Goal: Information Seeking & Learning: Learn about a topic

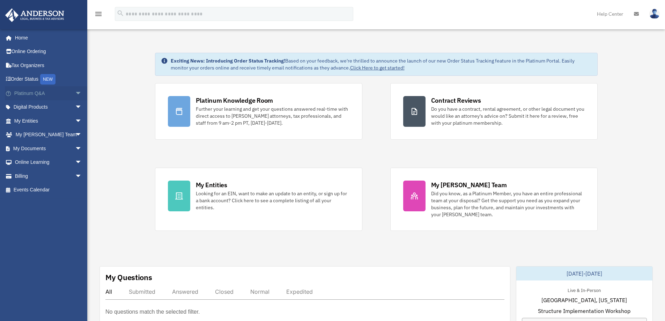
click at [75, 93] on span "arrow_drop_down" at bounding box center [82, 93] width 14 height 14
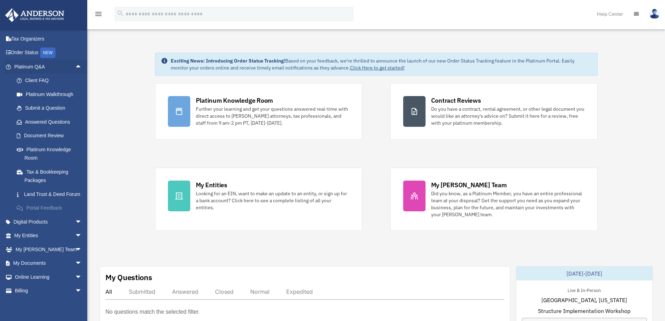
scroll to position [51, 0]
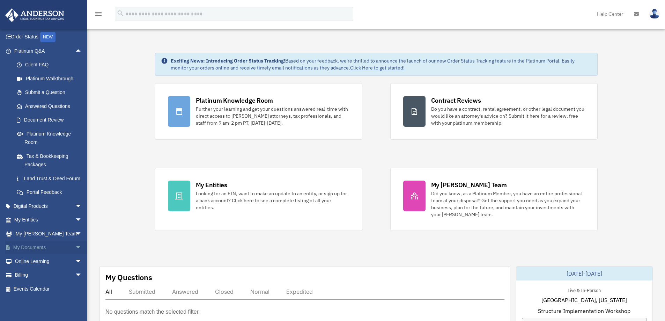
click at [75, 247] on span "arrow_drop_down" at bounding box center [82, 247] width 14 height 14
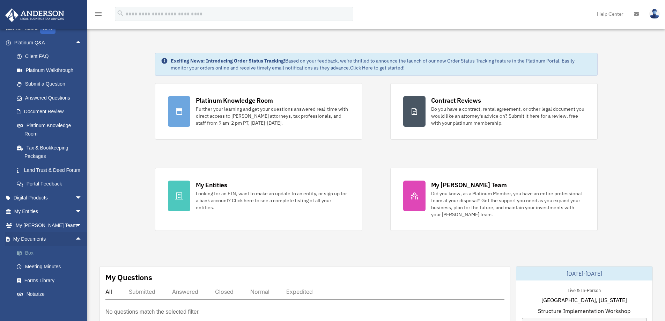
click at [30, 260] on link "Box" at bounding box center [51, 253] width 83 height 14
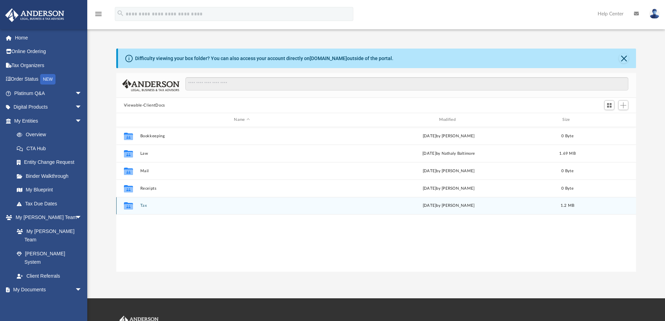
scroll to position [154, 514]
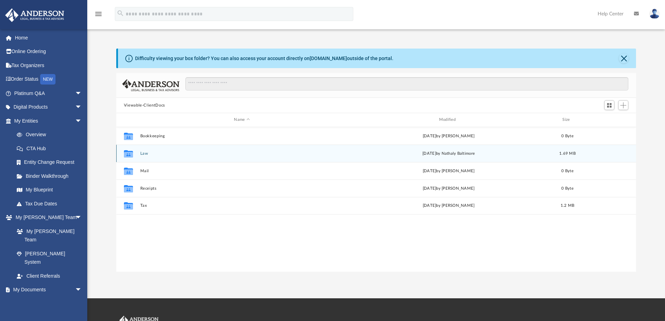
click at [146, 154] on button "Law" at bounding box center [241, 153] width 203 height 5
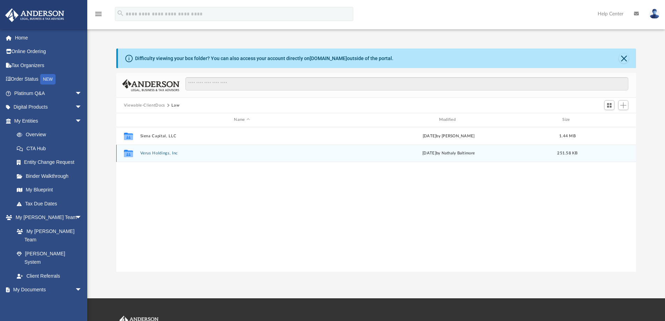
click at [159, 153] on button "Verus Holdings, Inc" at bounding box center [241, 153] width 203 height 5
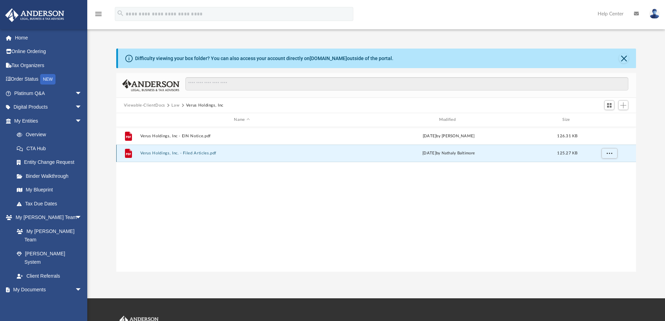
click at [193, 151] on button "Verus Holdings, Inc. - Filed Articles.pdf" at bounding box center [241, 153] width 203 height 5
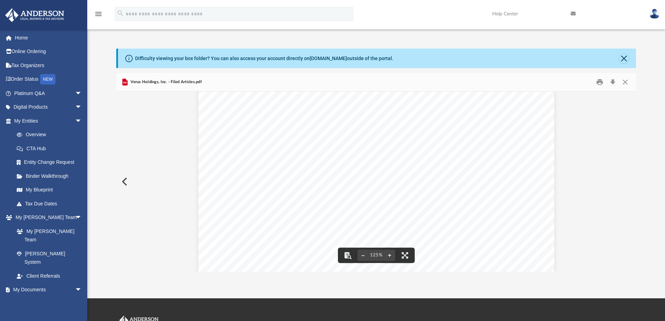
scroll to position [0, 0]
click at [622, 83] on button "Close" at bounding box center [625, 82] width 13 height 11
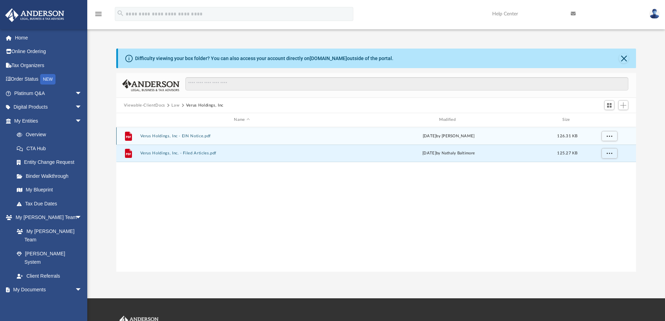
click at [195, 136] on button "Verus Holdings, Inc - EIN Notice.pdf" at bounding box center [241, 136] width 203 height 5
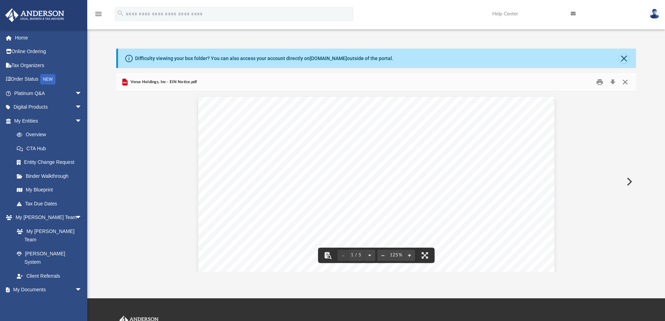
click at [623, 81] on button "Close" at bounding box center [625, 82] width 13 height 11
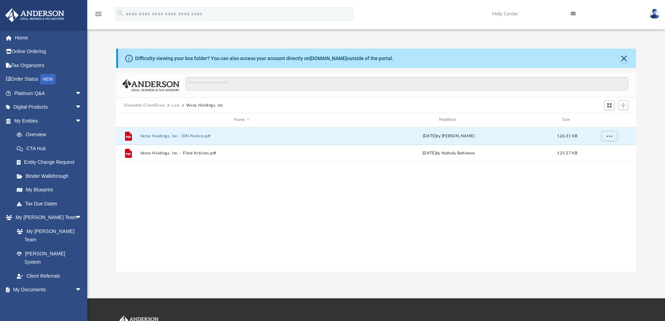
click at [142, 105] on button "Viewable-ClientDocs" at bounding box center [144, 105] width 41 height 6
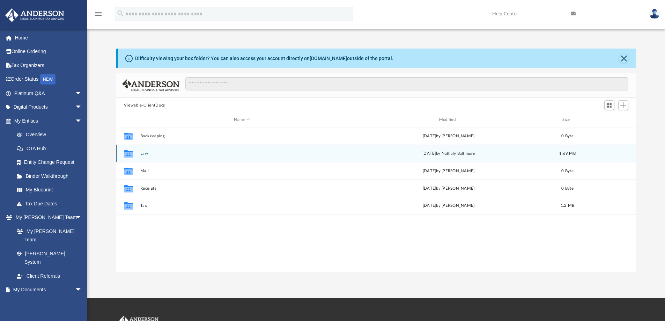
click at [144, 153] on button "Law" at bounding box center [241, 153] width 203 height 5
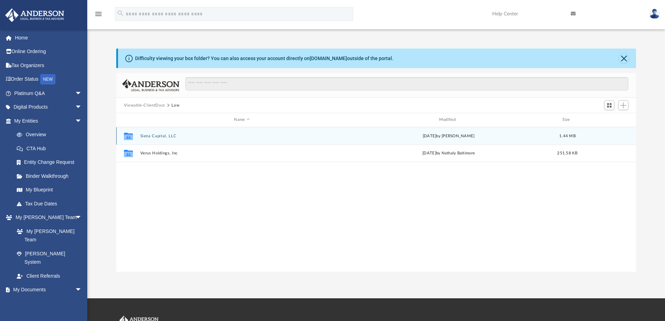
click at [165, 136] on button "Siena Capital, LLC" at bounding box center [241, 136] width 203 height 5
click at [159, 136] on button "Initial Docs" at bounding box center [241, 135] width 203 height 5
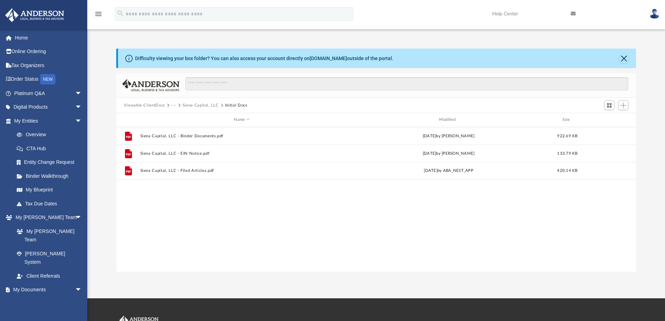
click at [152, 106] on button "Viewable-ClientDocs" at bounding box center [144, 105] width 41 height 6
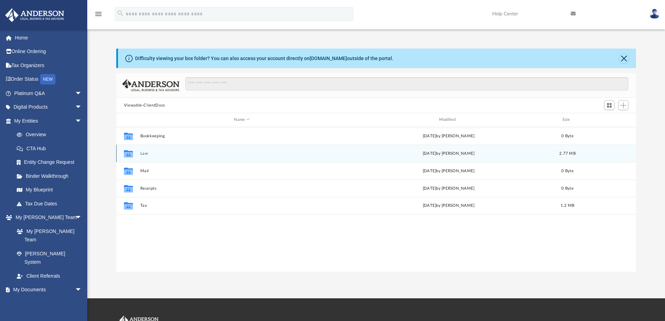
click at [142, 155] on button "Law" at bounding box center [241, 153] width 203 height 5
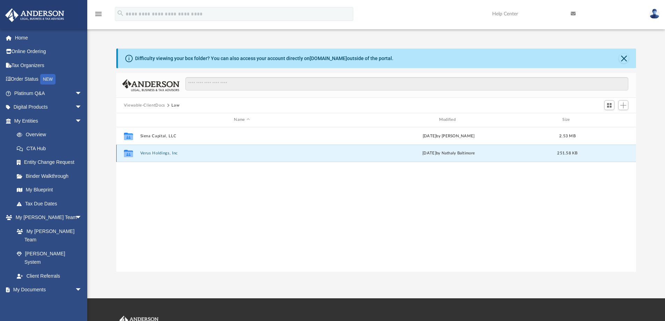
click at [153, 153] on button "Verus Holdings, Inc" at bounding box center [241, 153] width 203 height 5
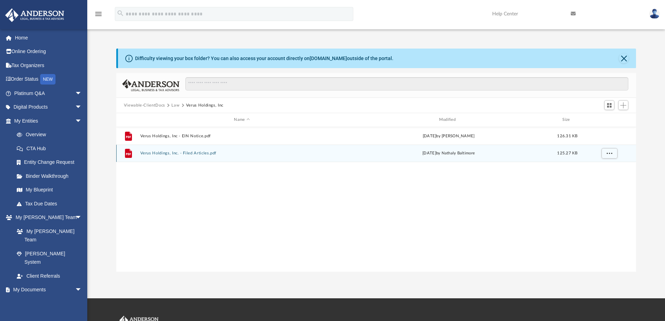
click at [199, 152] on button "Verus Holdings, Inc. - Filed Articles.pdf" at bounding box center [241, 153] width 203 height 5
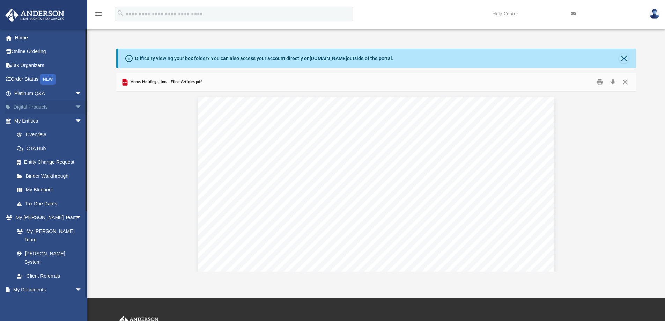
click at [75, 105] on span "arrow_drop_down" at bounding box center [82, 107] width 14 height 14
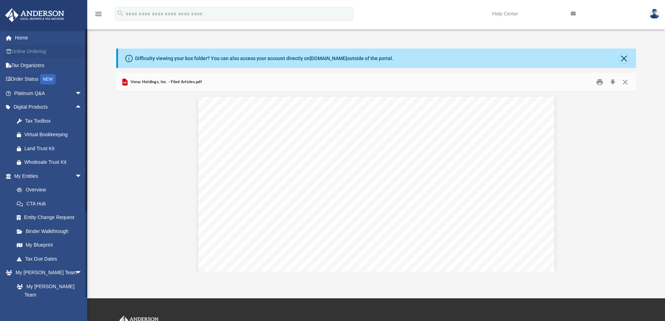
click at [32, 50] on link "Online Ordering" at bounding box center [49, 52] width 88 height 14
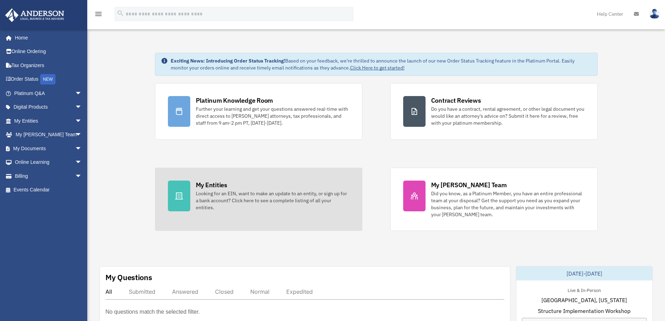
click at [233, 189] on div "My Entities Looking for an EIN, want to make an update to an entity, or sign up…" at bounding box center [273, 195] width 154 height 30
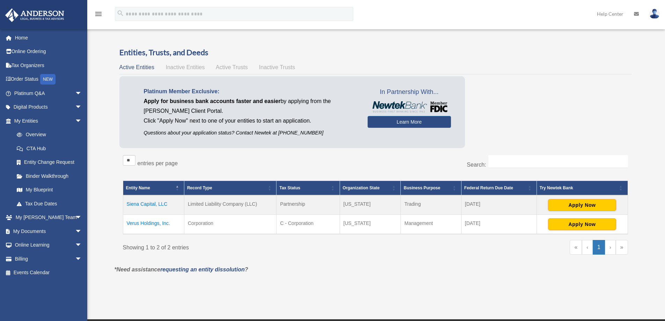
click at [155, 203] on td "Siena Capital, LLC" at bounding box center [153, 205] width 61 height 20
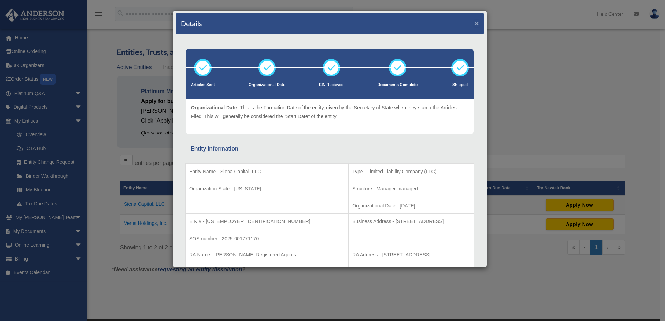
click at [474, 24] on button "×" at bounding box center [476, 23] width 5 height 7
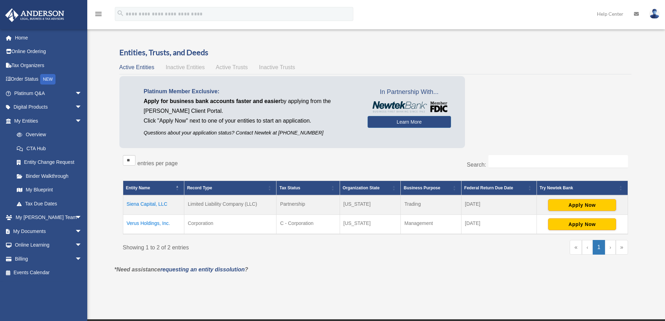
click at [150, 223] on td "Verus Holdings, Inc." at bounding box center [153, 225] width 61 height 20
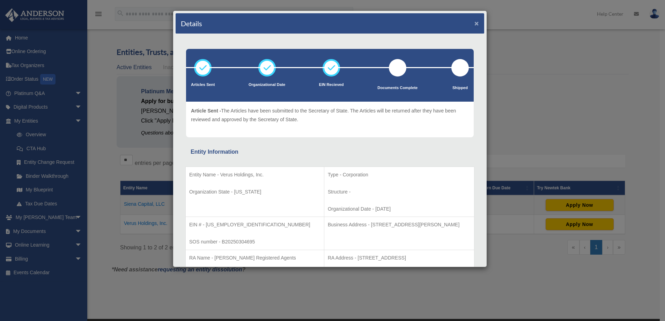
click at [474, 23] on button "×" at bounding box center [476, 23] width 5 height 7
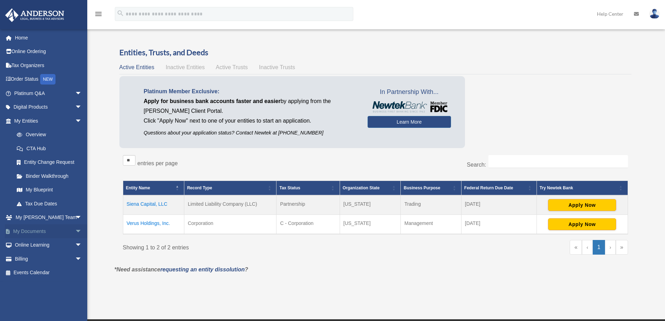
click at [75, 231] on span "arrow_drop_down" at bounding box center [82, 231] width 14 height 14
click at [33, 247] on link "Box" at bounding box center [51, 245] width 83 height 14
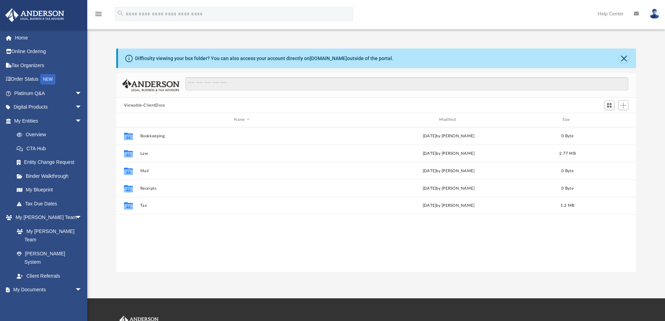
scroll to position [154, 514]
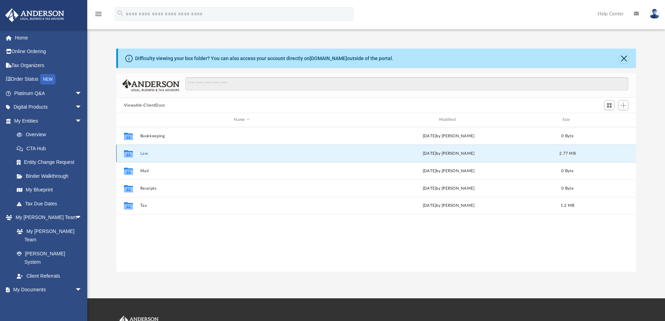
click at [142, 153] on button "Law" at bounding box center [241, 153] width 203 height 5
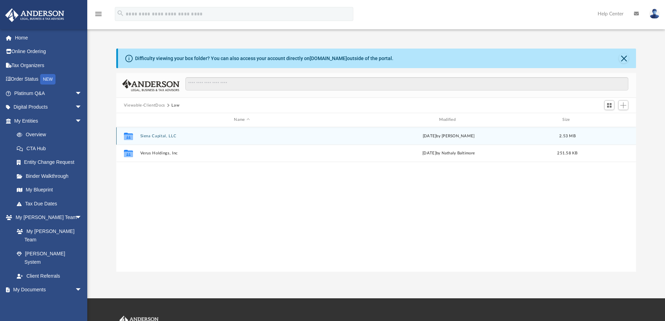
click at [149, 137] on button "Siena Capital, LLC" at bounding box center [241, 136] width 203 height 5
click at [149, 137] on button "Initial Docs" at bounding box center [241, 135] width 203 height 5
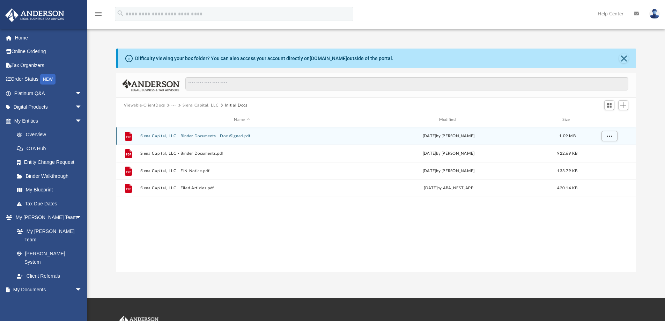
click at [200, 135] on button "Siena Capital, LLC - Binder Documents - DocuSigned.pdf" at bounding box center [241, 136] width 203 height 5
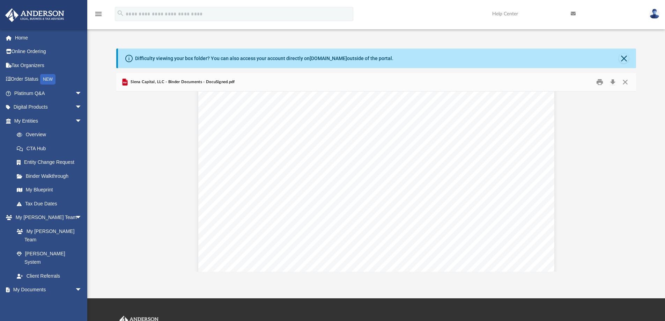
scroll to position [6875, 0]
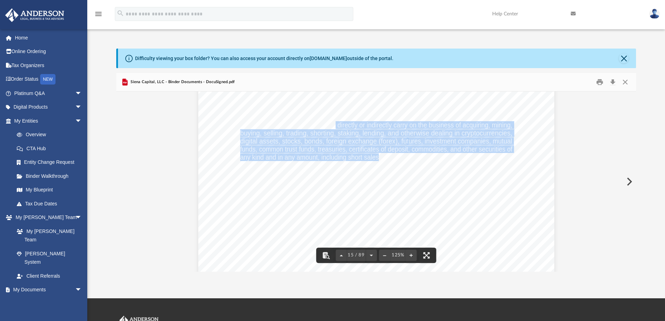
drag, startPoint x: 333, startPoint y: 125, endPoint x: 375, endPoint y: 156, distance: 51.4
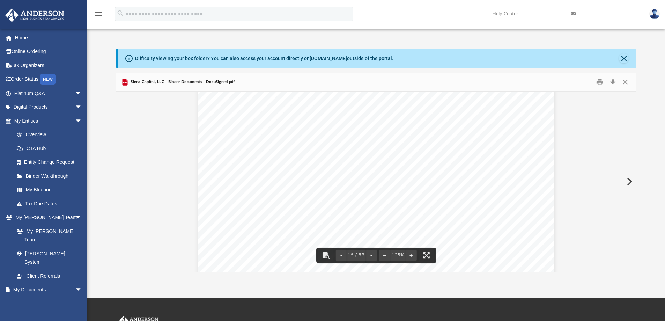
drag, startPoint x: 324, startPoint y: 192, endPoint x: 326, endPoint y: 174, distance: 17.9
click at [324, 194] on span "of its security and investment strategies. Additionally, the Company may stake,…" at bounding box center [376, 192] width 272 height 7
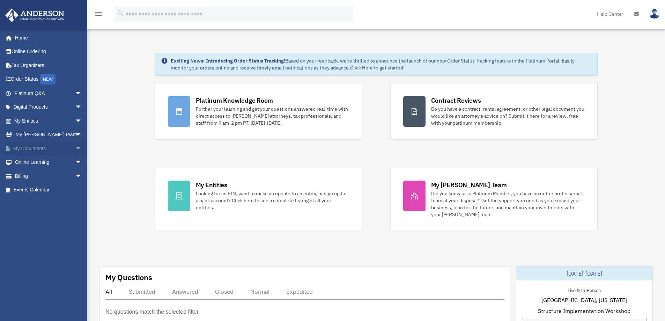
click at [75, 148] on span "arrow_drop_down" at bounding box center [82, 148] width 14 height 14
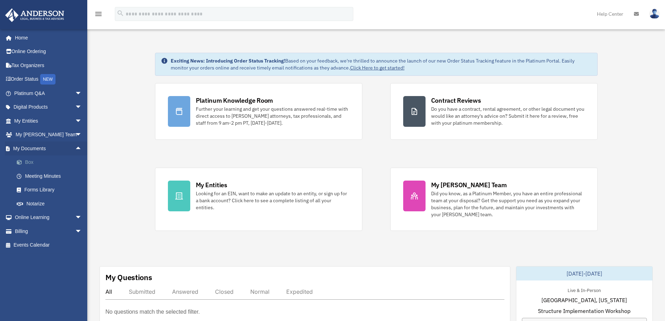
click at [44, 162] on link "Box" at bounding box center [51, 162] width 83 height 14
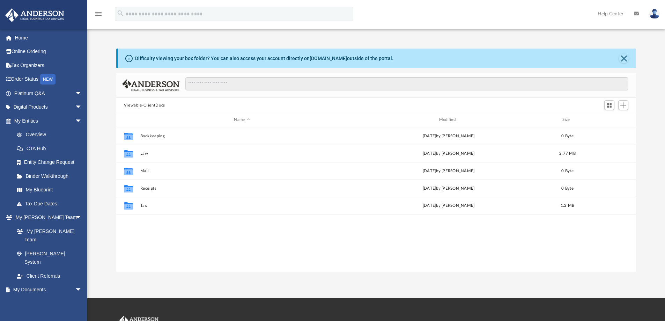
scroll to position [154, 514]
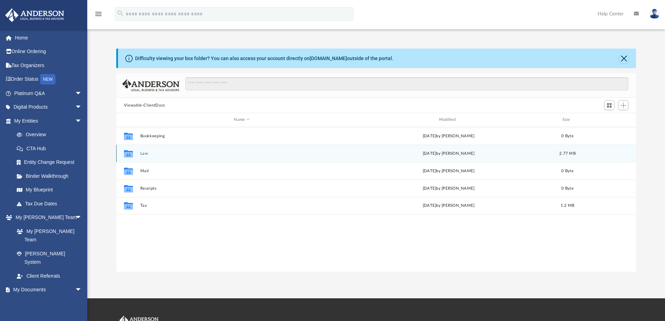
click at [146, 154] on button "Law" at bounding box center [241, 153] width 203 height 5
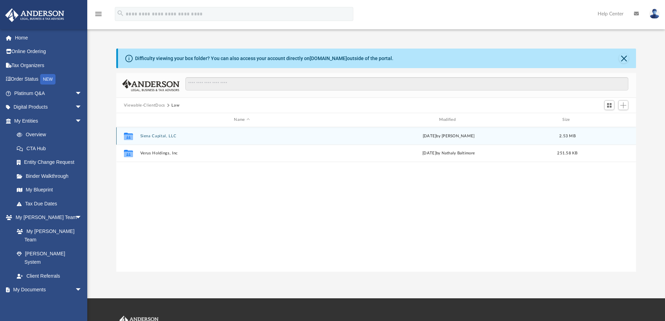
click at [160, 135] on button "Siena Capital, LLC" at bounding box center [241, 136] width 203 height 5
click at [152, 136] on button "Initial Docs" at bounding box center [241, 135] width 203 height 5
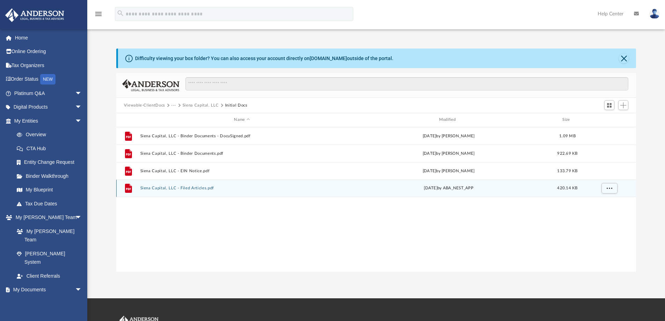
click at [149, 188] on button "Siena Capital, LLC - Filed Articles.pdf" at bounding box center [241, 188] width 203 height 5
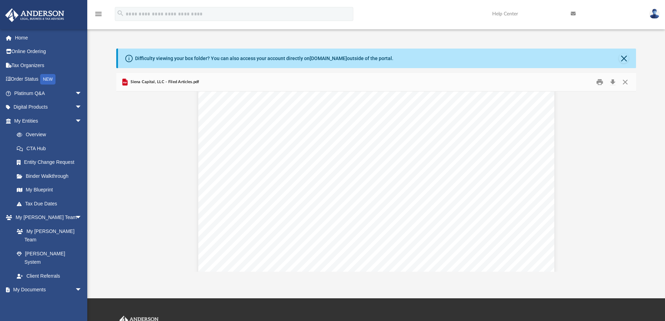
scroll to position [0, 0]
click at [627, 82] on button "Close" at bounding box center [625, 82] width 13 height 11
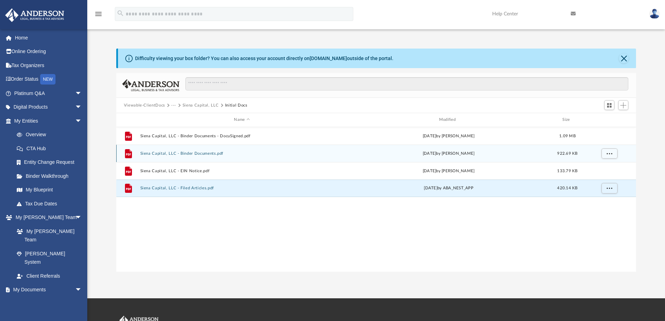
click at [192, 154] on button "Siena Capital, LLC - Binder Documents.pdf" at bounding box center [241, 153] width 203 height 5
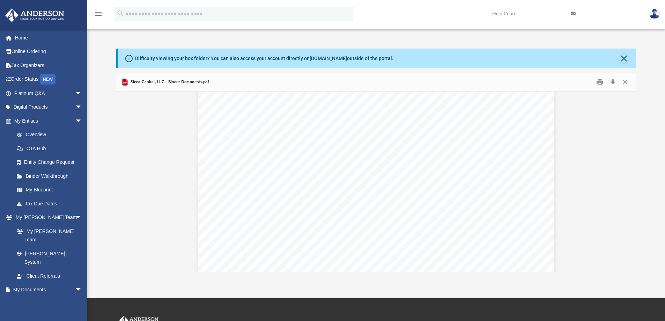
scroll to position [508, 0]
